Goal: Task Accomplishment & Management: Use online tool/utility

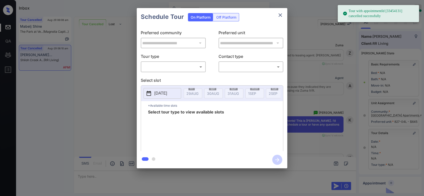
scroll to position [2203, 0]
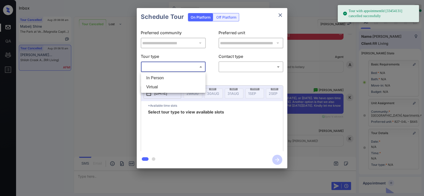
click at [186, 66] on body "Tour with appointmentId [33454131] cancelled successfully Inbox Mukesh Online S…" at bounding box center [212, 98] width 424 height 196
click at [163, 77] on li "In Person" at bounding box center [173, 77] width 62 height 9
type input "********"
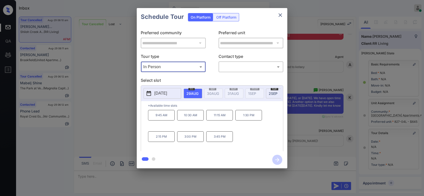
click at [167, 94] on p "[DATE]" at bounding box center [160, 93] width 13 height 6
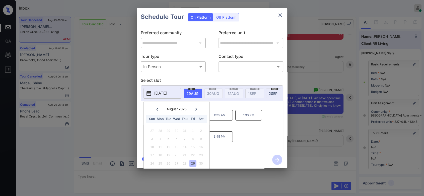
click at [197, 110] on icon at bounding box center [196, 108] width 3 height 3
click at [186, 153] on div "25" at bounding box center [185, 154] width 7 height 7
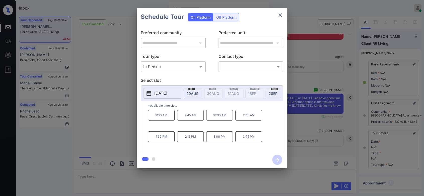
click at [267, 130] on div "9:00 AM 9:45 AM 10:30 AM 11:15 AM 1:30 PM 2:15 PM 3:00 PM 3:45 PM" at bounding box center [215, 130] width 135 height 40
click at [281, 14] on icon "close" at bounding box center [280, 15] width 6 height 6
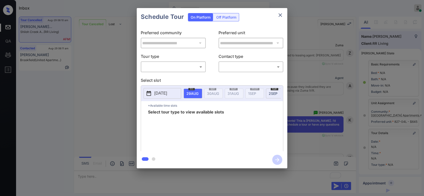
scroll to position [2664, 0]
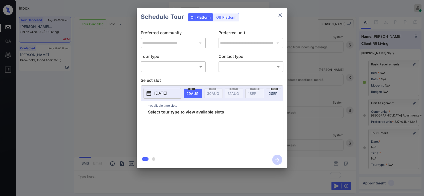
click at [184, 67] on body "Inbox Mukesh Online Set yourself offline Set yourself on break Profile Switch t…" at bounding box center [212, 98] width 424 height 196
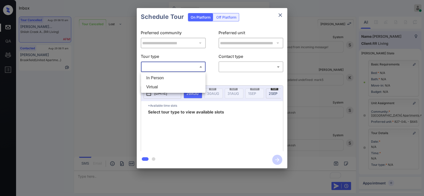
click at [164, 76] on li "In Person" at bounding box center [173, 77] width 62 height 9
type input "********"
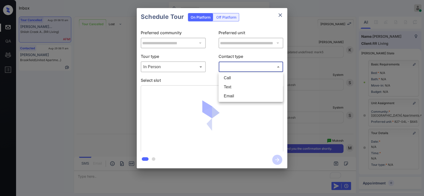
scroll to position [2693, 0]
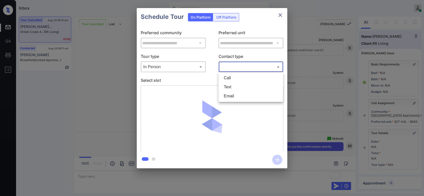
drag, startPoint x: 234, startPoint y: 65, endPoint x: 230, endPoint y: 85, distance: 20.7
click at [230, 85] on body "Inbox Mukesh Online Set yourself offline Set yourself on break Profile Switch t…" at bounding box center [212, 98] width 424 height 196
click at [230, 85] on li "Text" at bounding box center [251, 86] width 62 height 9
type input "****"
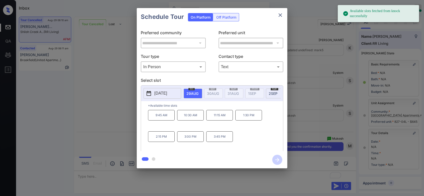
click at [164, 96] on button "[DATE]" at bounding box center [163, 93] width 38 height 11
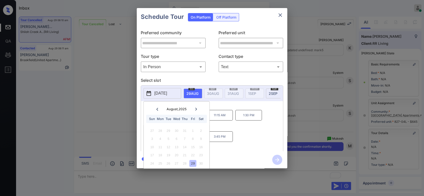
click at [196, 107] on icon at bounding box center [196, 108] width 2 height 3
click at [183, 155] on div "25" at bounding box center [185, 154] width 7 height 7
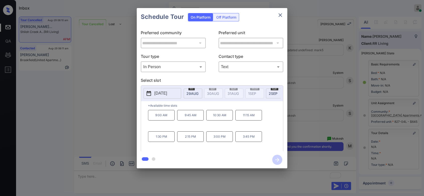
click at [268, 130] on div "9:00 AM 9:45 AM 10:30 AM 11:15 AM 1:30 PM 2:15 PM 3:00 PM 3:45 PM" at bounding box center [215, 130] width 135 height 40
click at [195, 142] on p "2:15 PM" at bounding box center [190, 136] width 27 height 11
click at [275, 160] on icon "button" at bounding box center [277, 159] width 10 height 10
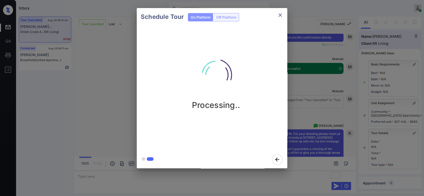
scroll to position [2811, 0]
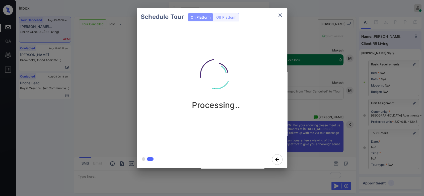
click at [311, 65] on div "Schedule Tour On Platform Off Platform Processing.." at bounding box center [212, 88] width 424 height 176
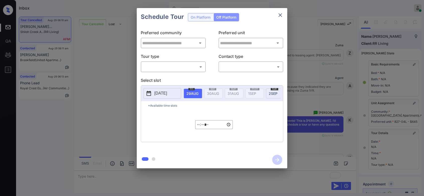
type input "**********"
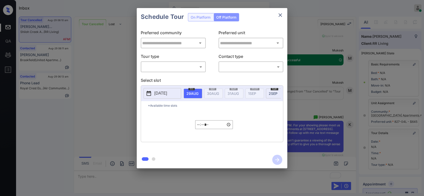
type input "**********"
click at [282, 15] on icon "close" at bounding box center [280, 15] width 6 height 6
